Goal: Find specific page/section: Find specific page/section

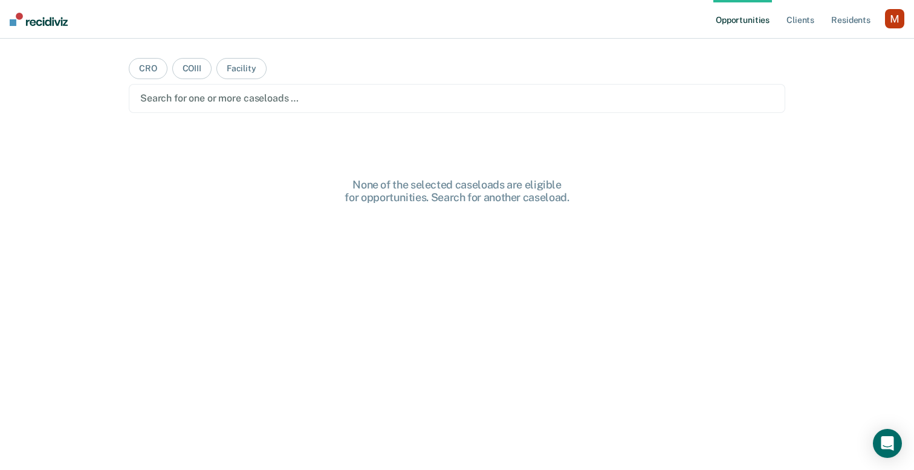
click at [895, 16] on div "button" at bounding box center [894, 18] width 19 height 19
click at [836, 51] on link "Profile" at bounding box center [845, 49] width 97 height 10
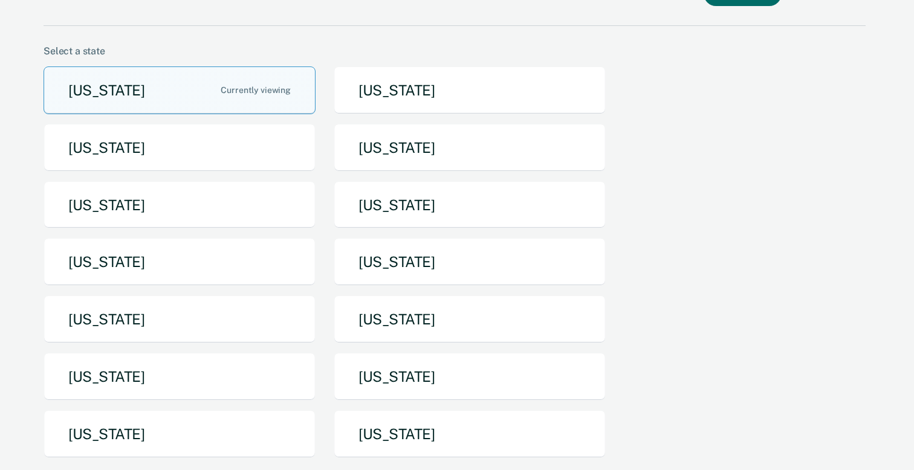
scroll to position [67, 0]
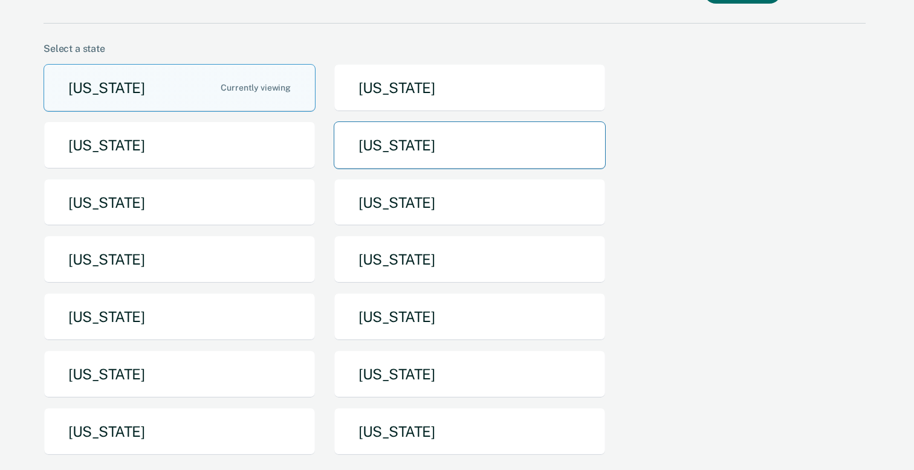
click at [347, 121] on button "[US_STATE]" at bounding box center [470, 145] width 272 height 48
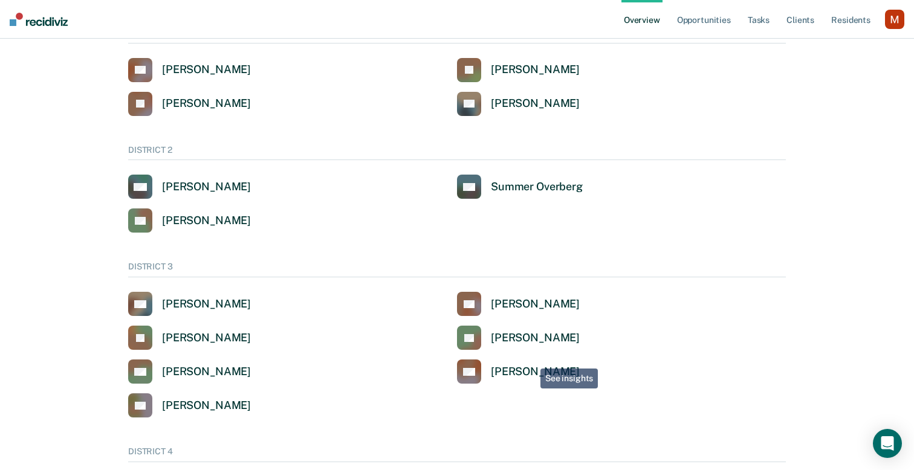
scroll to position [99, 0]
click at [530, 364] on div "[PERSON_NAME]" at bounding box center [535, 371] width 89 height 14
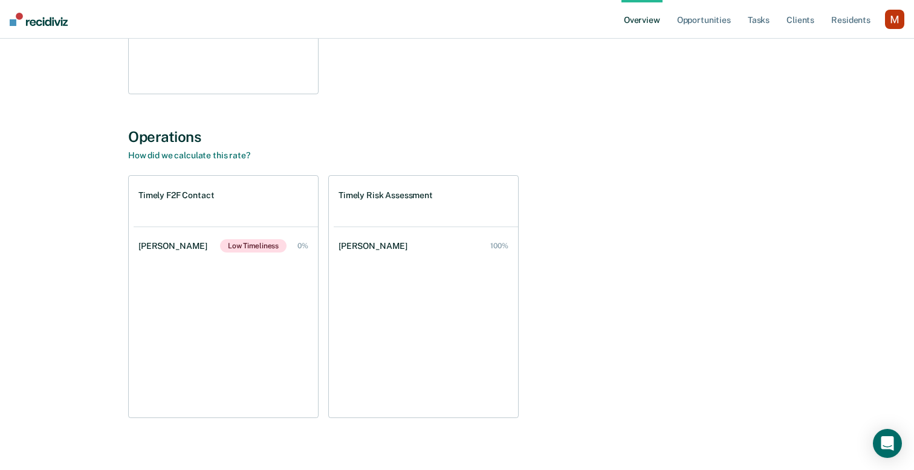
scroll to position [527, 0]
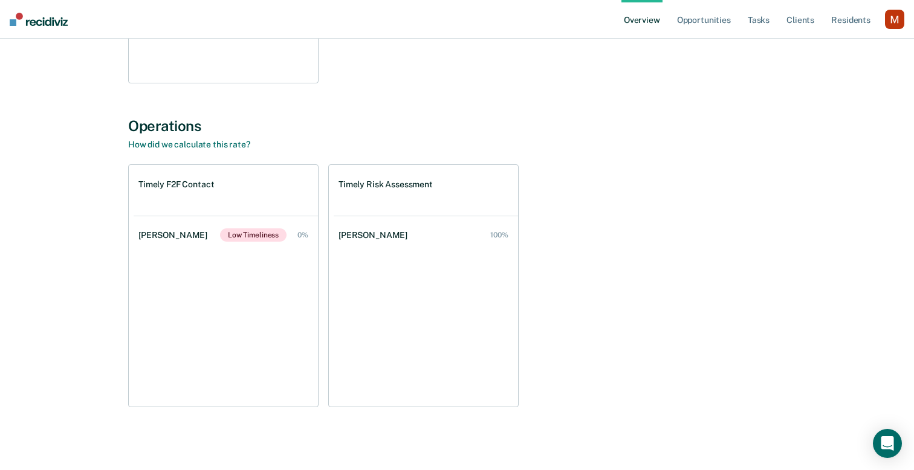
click at [264, 191] on div "Timely F2F Contact" at bounding box center [226, 190] width 184 height 51
click at [218, 257] on ul "[PERSON_NAME] Low Timeliness 0%" at bounding box center [226, 311] width 184 height 191
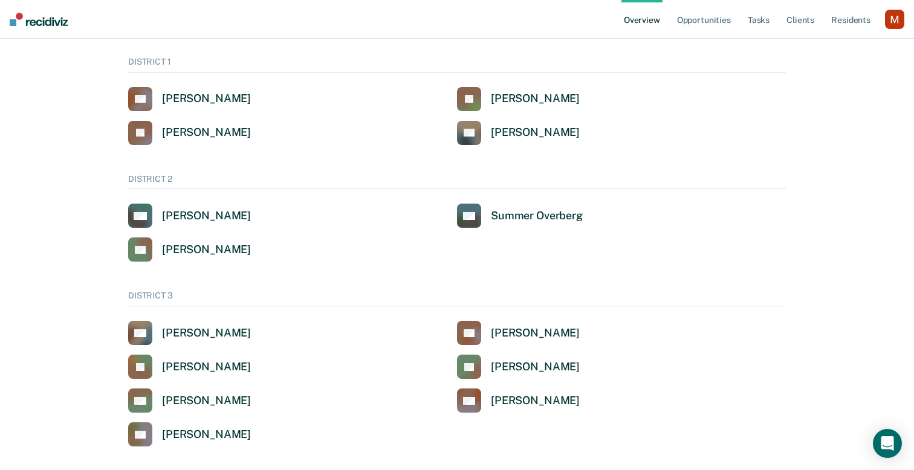
scroll to position [167, 0]
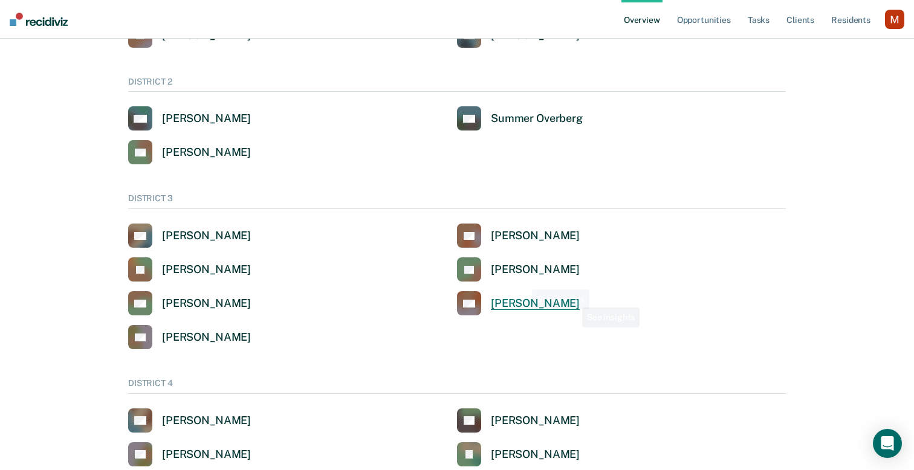
click at [567, 309] on div "[PERSON_NAME]" at bounding box center [535, 304] width 89 height 14
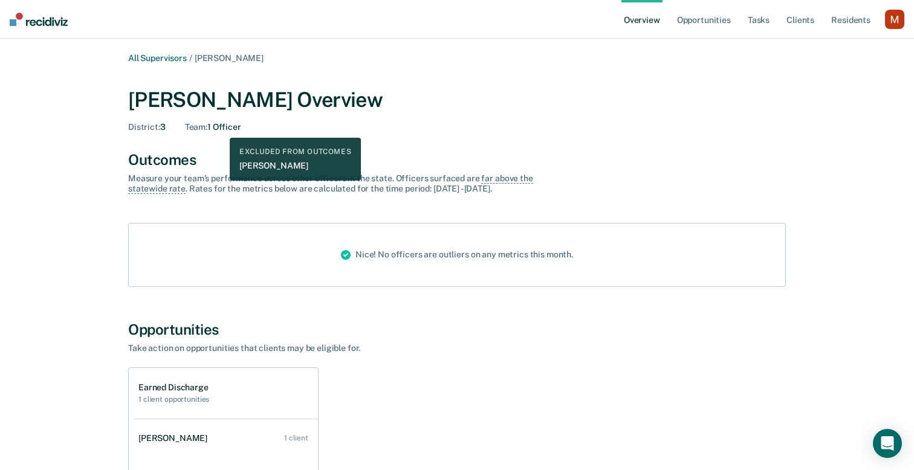
click at [221, 129] on div "Team : 1 Officer" at bounding box center [213, 127] width 56 height 10
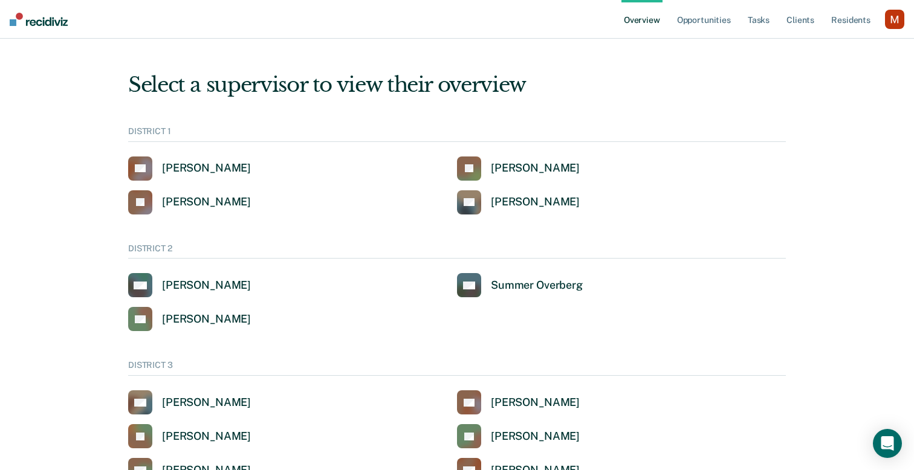
click at [671, 21] on ul "Overview Opportunities Tasks Client s Resident s" at bounding box center [752, 19] width 263 height 39
click at [699, 25] on link "Opportunities" at bounding box center [703, 19] width 59 height 39
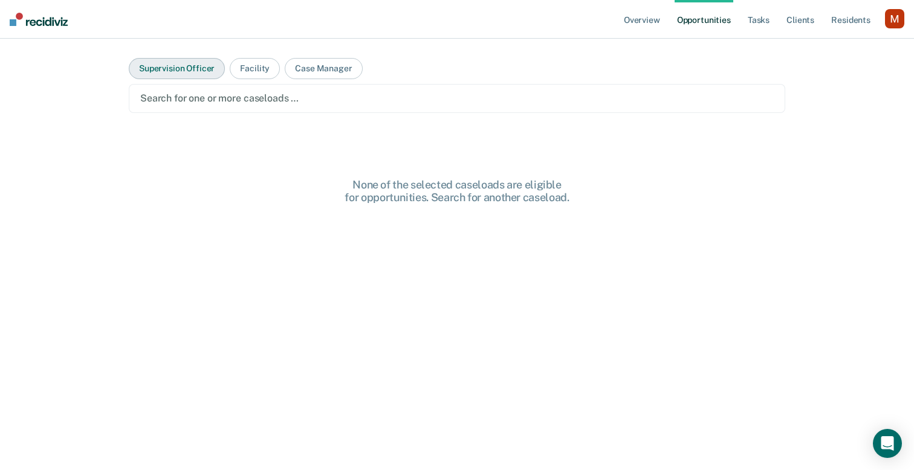
click at [149, 60] on button "Supervision Officer" at bounding box center [177, 68] width 96 height 21
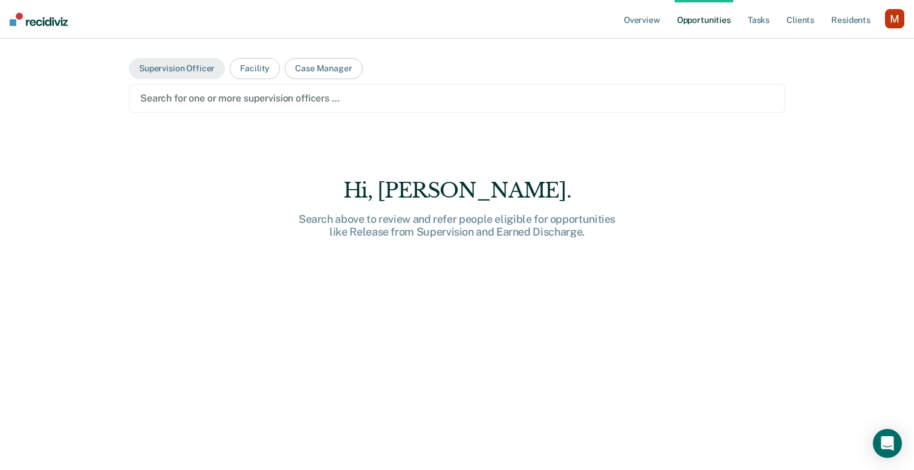
click at [213, 112] on div "Search for one or more supervision officers …" at bounding box center [457, 98] width 656 height 29
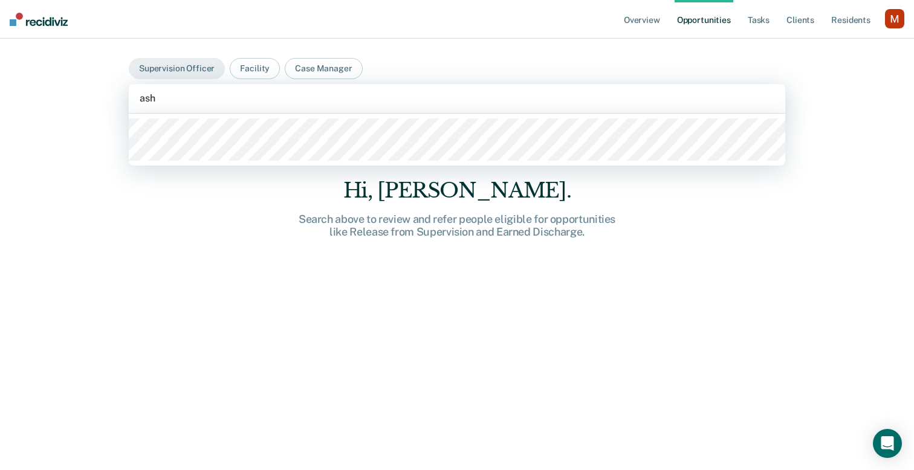
type input "ashl"
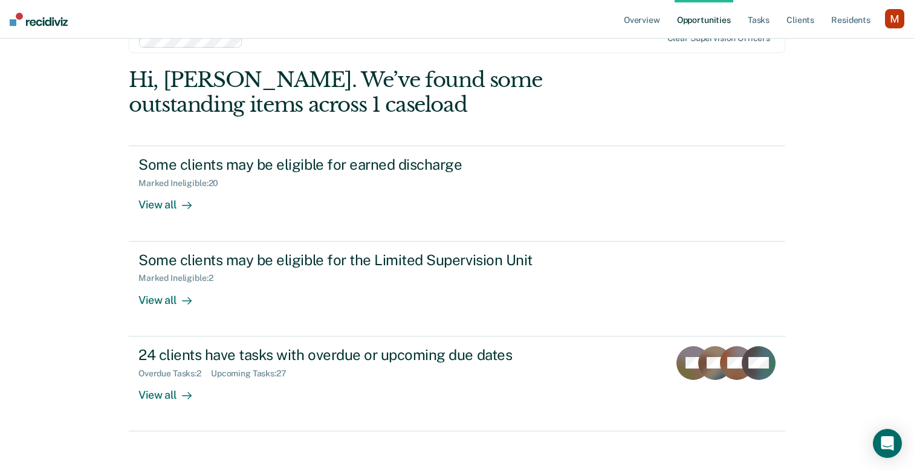
scroll to position [69, 0]
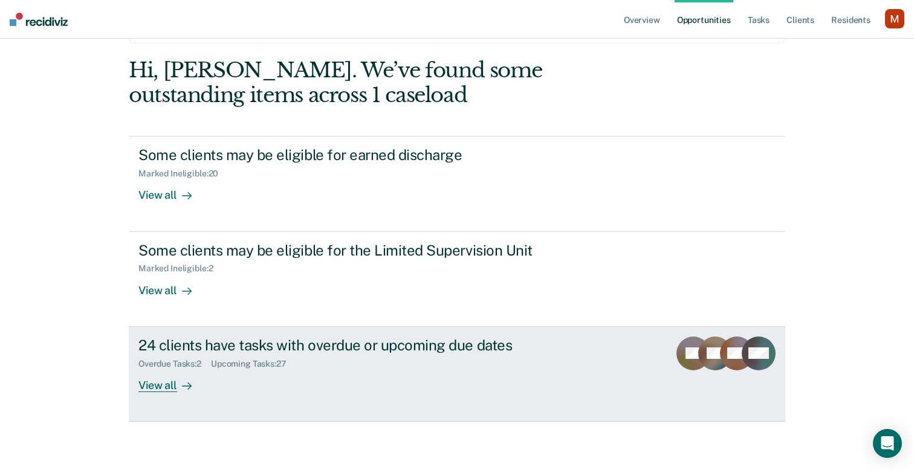
click at [269, 340] on div "24 clients have tasks with overdue or upcoming due dates" at bounding box center [350, 346] width 424 height 18
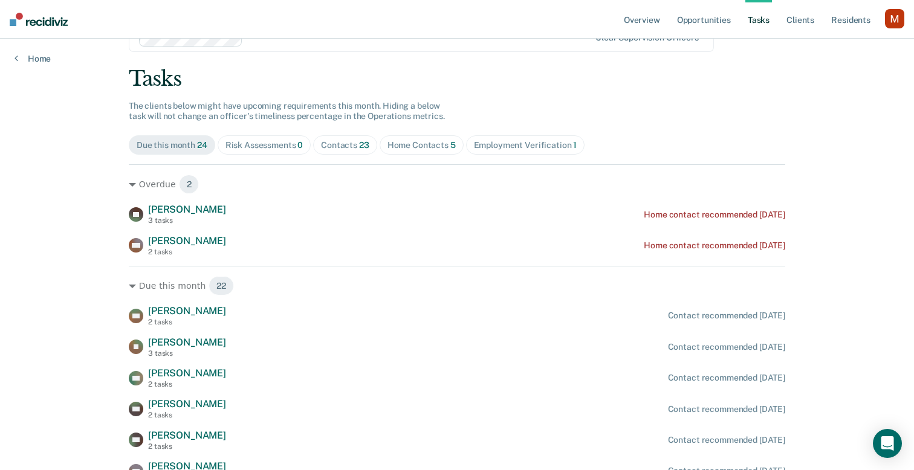
scroll to position [28, 0]
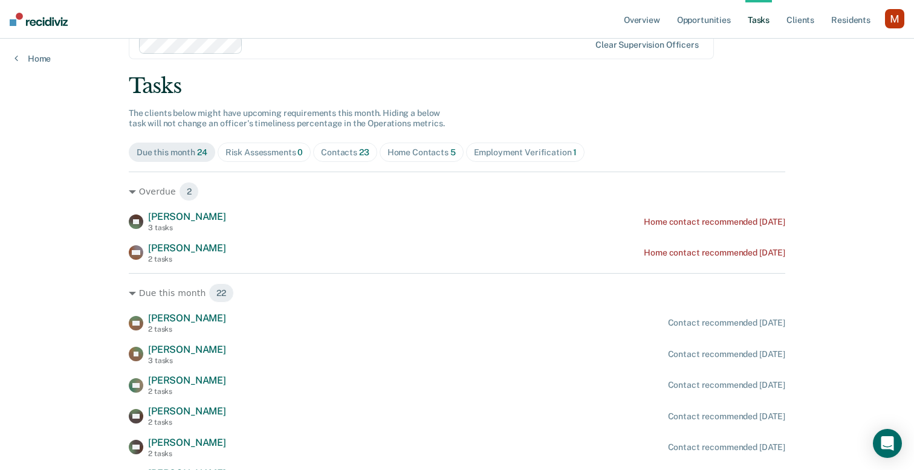
click at [298, 158] on span "Risk Assessments 0" at bounding box center [265, 152] width 94 height 19
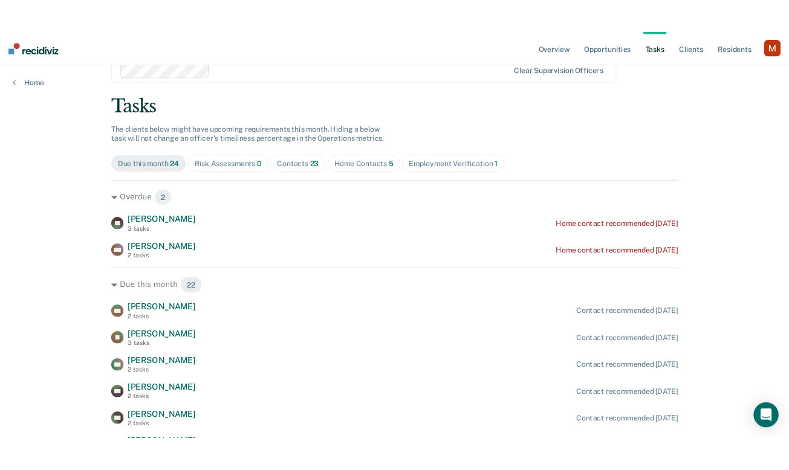
scroll to position [0, 0]
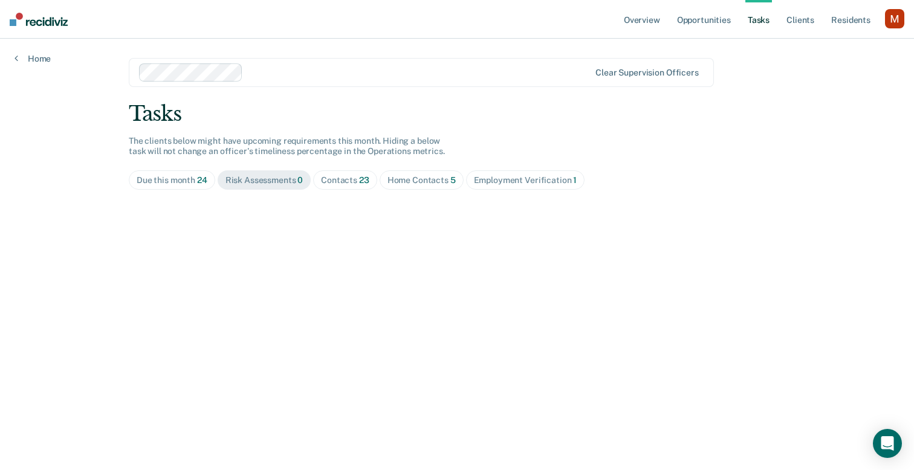
click at [262, 271] on main "Clear supervision officers Tasks The clients below might have upcoming requirem…" at bounding box center [456, 240] width 685 height 402
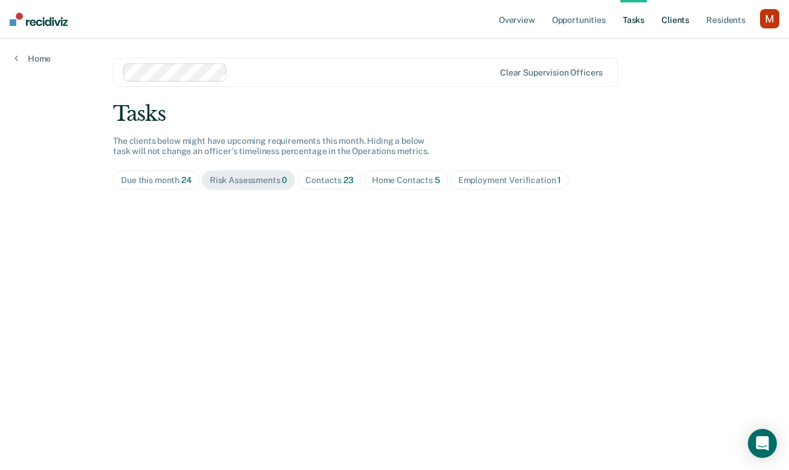
click at [689, 19] on link "Client s" at bounding box center [675, 19] width 33 height 39
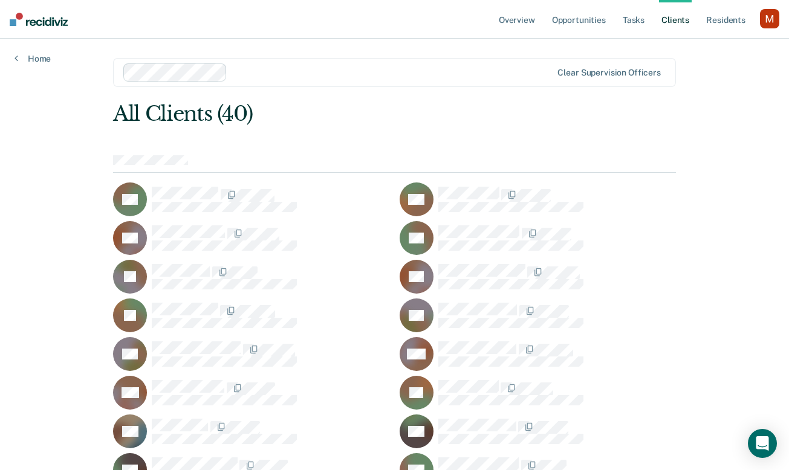
scroll to position [527, 0]
